Goal: Task Accomplishment & Management: Complete application form

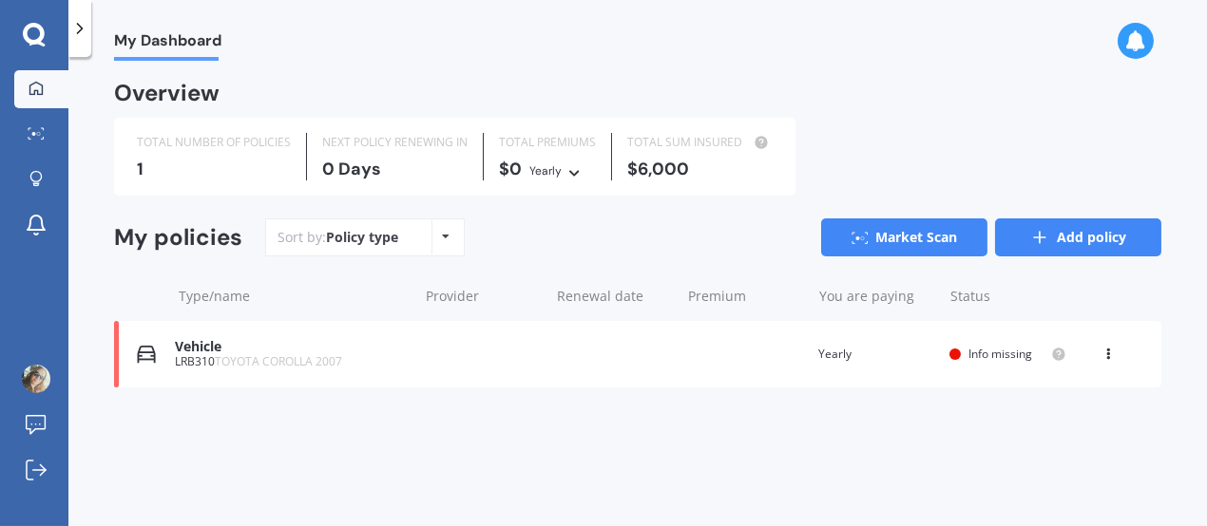
click at [1055, 235] on link "Add policy" at bounding box center [1078, 238] width 166 height 38
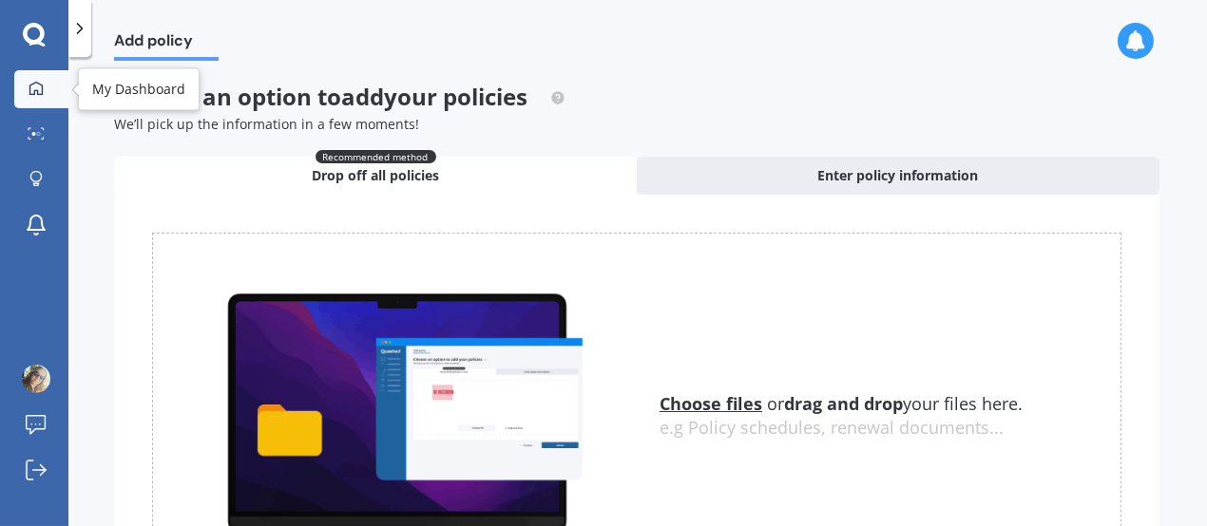
click at [44, 82] on div at bounding box center [36, 89] width 29 height 17
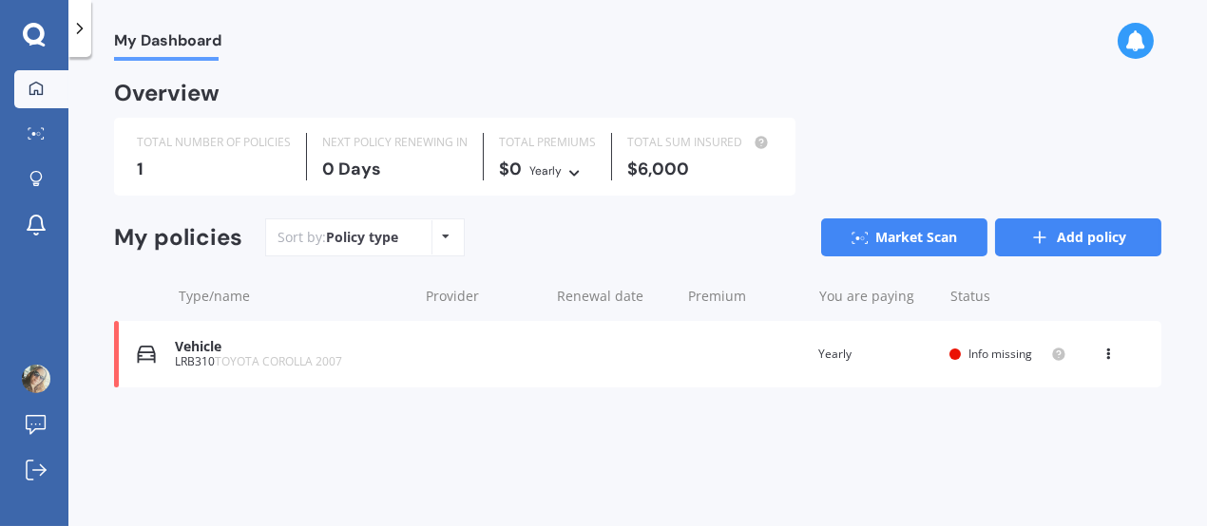
drag, startPoint x: 1077, startPoint y: 238, endPoint x: 1067, endPoint y: 237, distance: 9.6
click at [1067, 237] on link "Add policy" at bounding box center [1078, 238] width 166 height 38
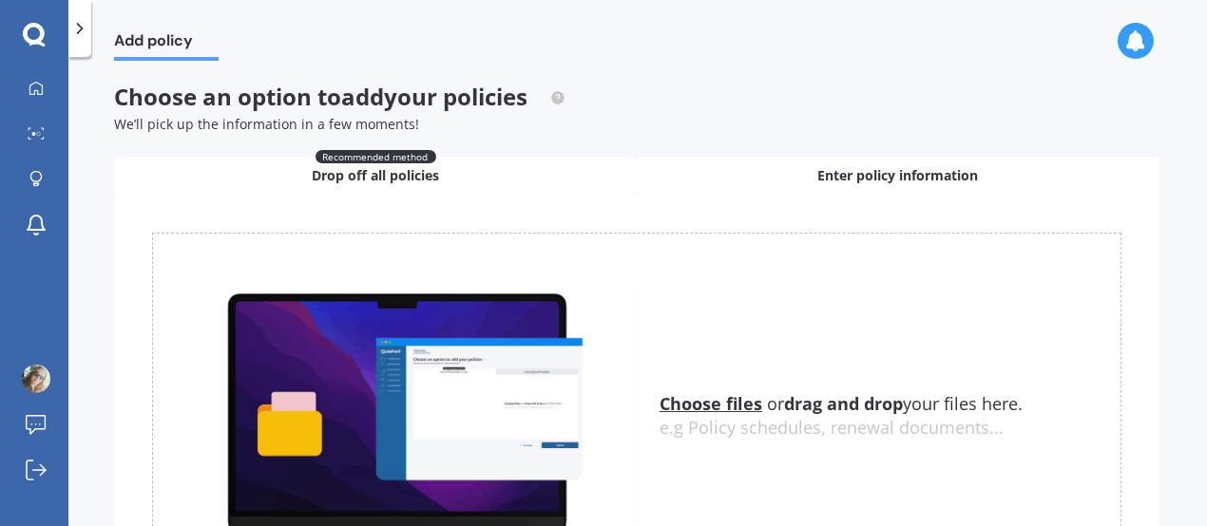
click at [938, 180] on span "Enter policy information" at bounding box center [898, 175] width 161 height 19
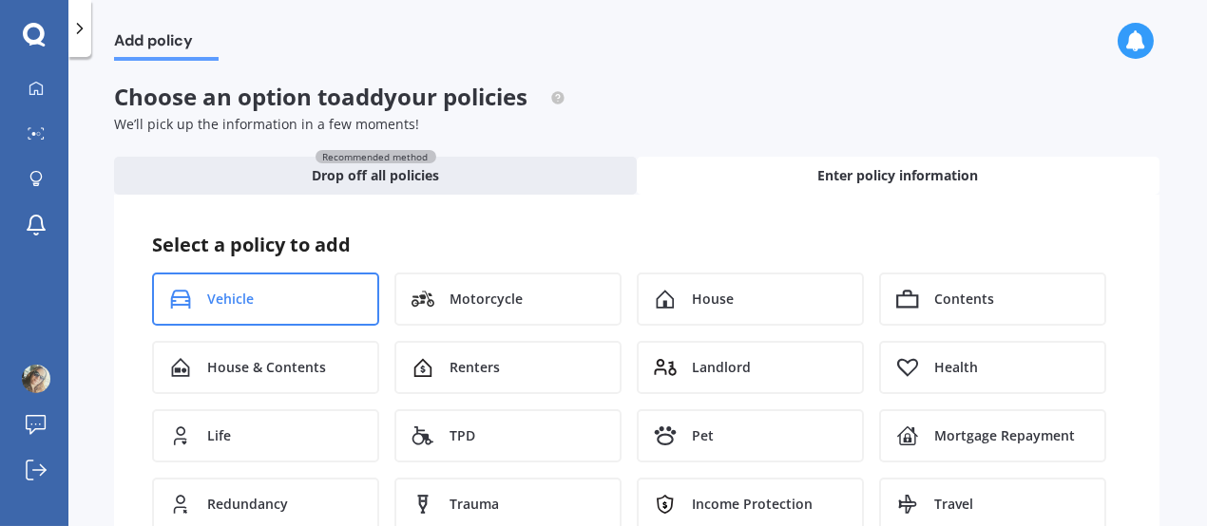
click at [354, 299] on div "Vehicle" at bounding box center [265, 299] width 227 height 53
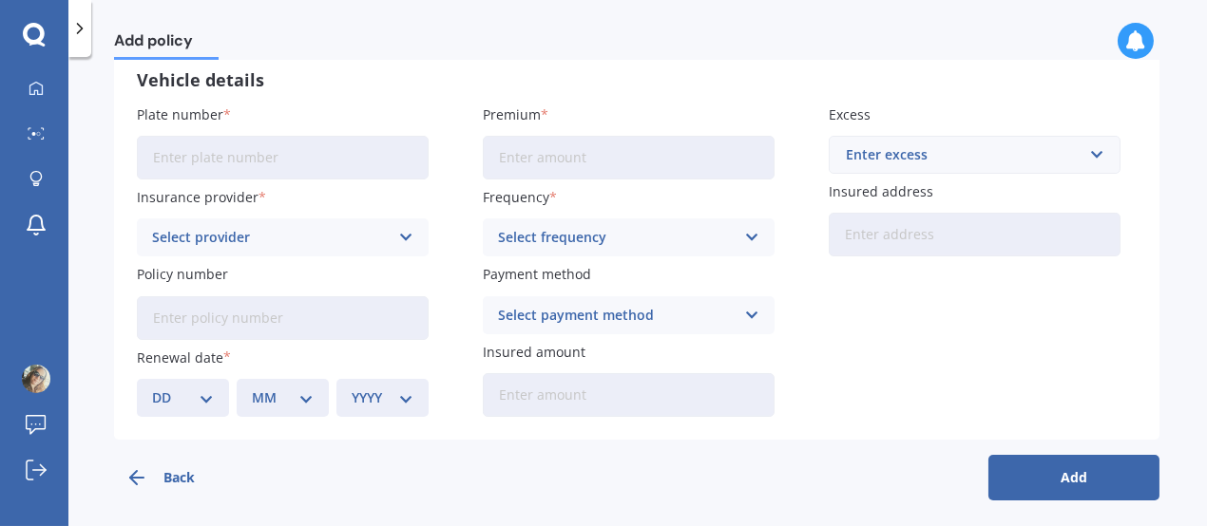
scroll to position [150, 0]
click at [330, 148] on input "Plate number" at bounding box center [283, 156] width 292 height 44
type input "NNT772"
click at [322, 237] on div "Select provider" at bounding box center [270, 235] width 237 height 21
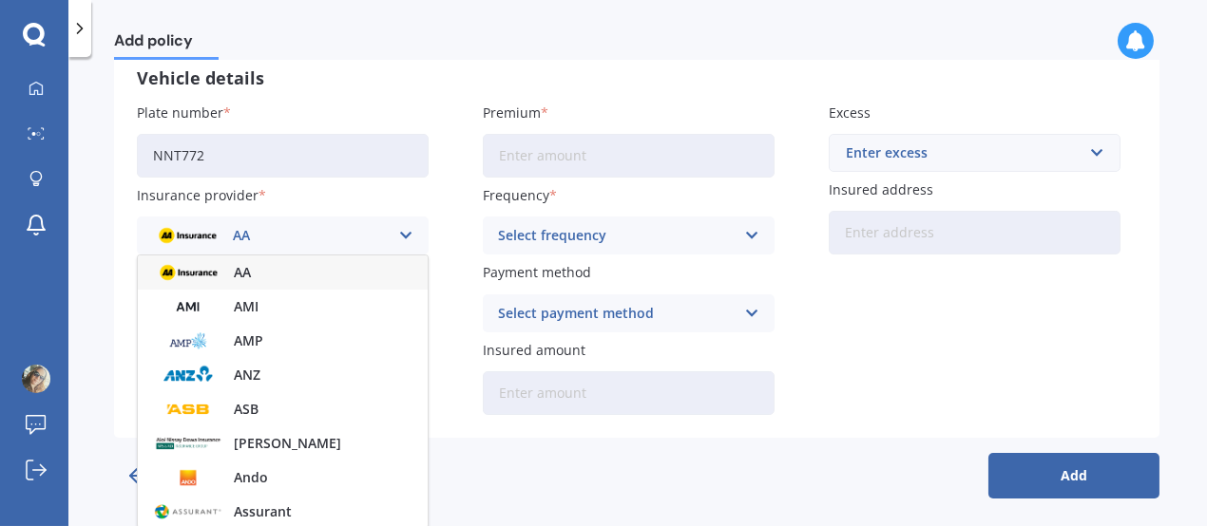
scroll to position [155, 0]
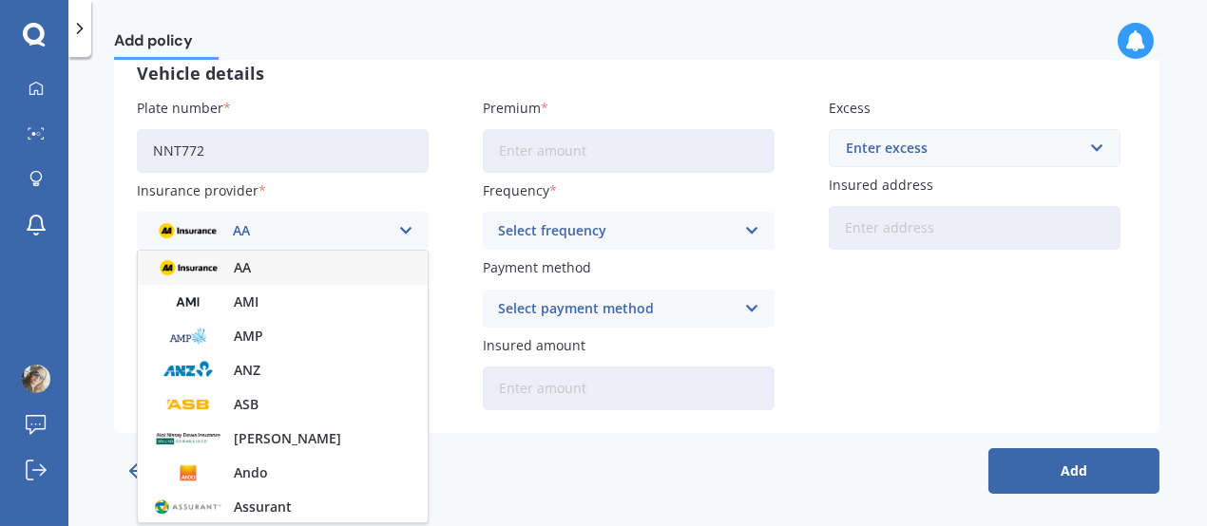
click at [398, 232] on icon at bounding box center [406, 230] width 16 height 21
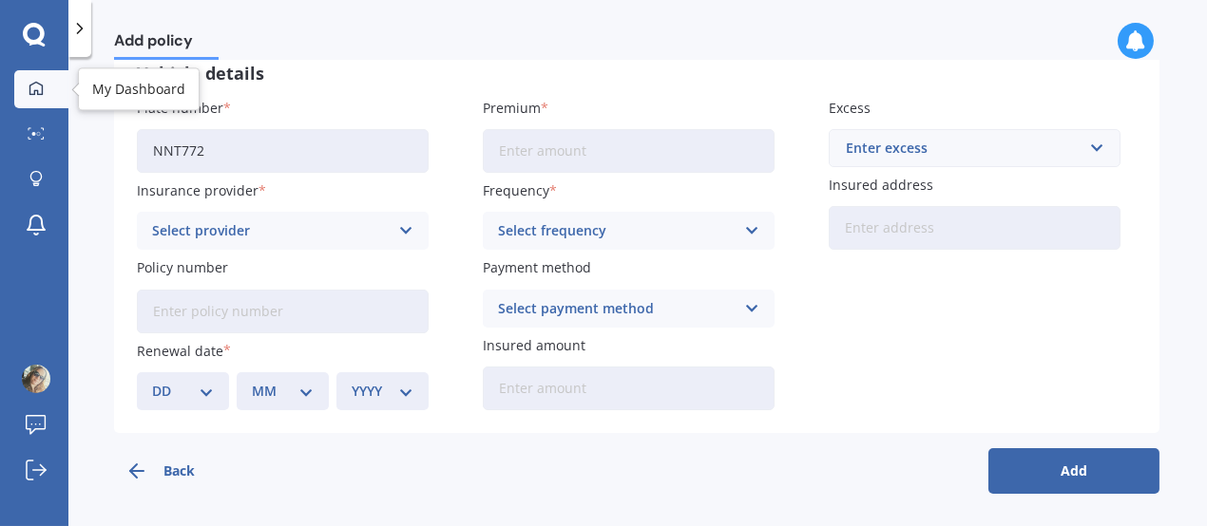
click at [29, 91] on icon at bounding box center [36, 88] width 15 height 15
